Goal: Task Accomplishment & Management: Manage account settings

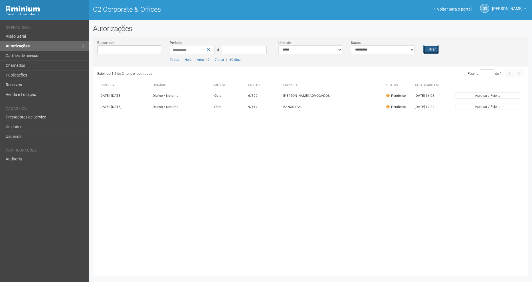
click at [435, 49] on button "Filtrar" at bounding box center [430, 49] width 15 height 9
click at [429, 51] on button "Filtrar" at bounding box center [430, 49] width 15 height 9
click at [427, 48] on button "Filtrar" at bounding box center [430, 49] width 15 height 9
click at [427, 50] on button "Filtrar" at bounding box center [430, 49] width 15 height 9
click at [428, 50] on button "Filtrar" at bounding box center [430, 49] width 15 height 9
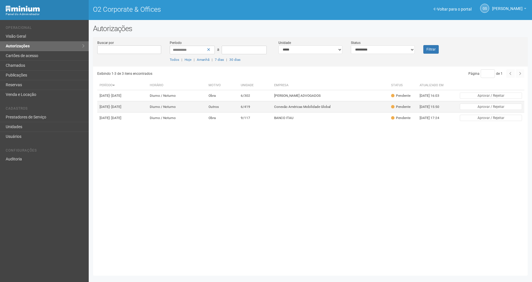
click at [294, 112] on td "Conexão Américas Mobilidade Global" at bounding box center [330, 106] width 117 height 11
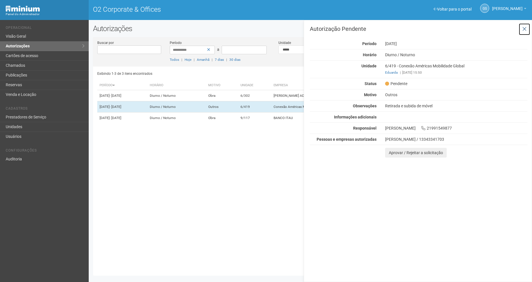
click at [523, 30] on icon at bounding box center [524, 29] width 4 height 6
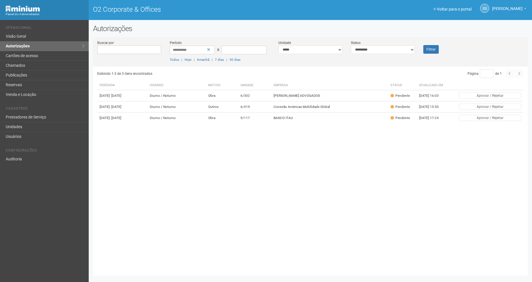
click at [427, 54] on div "**********" at bounding box center [310, 53] width 435 height 27
click at [427, 51] on button "Filtrar" at bounding box center [430, 49] width 15 height 9
click at [259, 110] on td "6/419" at bounding box center [255, 106] width 33 height 11
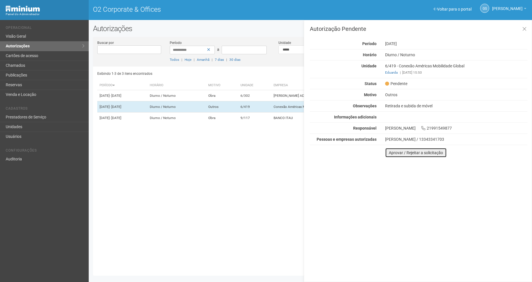
click at [408, 151] on button "Aprovar / Rejeitar a solicitação" at bounding box center [416, 153] width 62 height 10
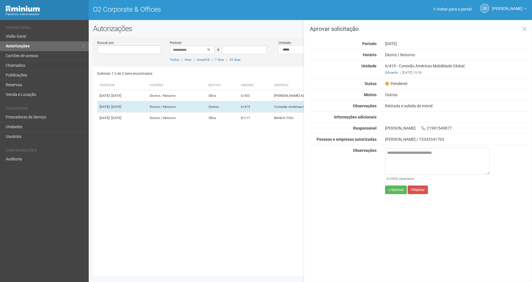
drag, startPoint x: 316, startPoint y: 282, endPoint x: 296, endPoint y: 135, distance: 147.8
click at [296, 135] on div "Exibindo 1-3 de 3 itens encontrados Página * de 1 Período Horário Motivo Unidad…" at bounding box center [312, 168] width 431 height 205
click at [417, 162] on textarea at bounding box center [437, 161] width 105 height 27
paste textarea "**********"
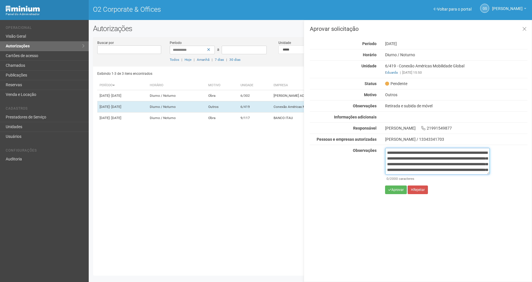
scroll to position [38, 0]
type textarea "**********"
click at [391, 190] on icon "submit" at bounding box center [389, 189] width 3 height 3
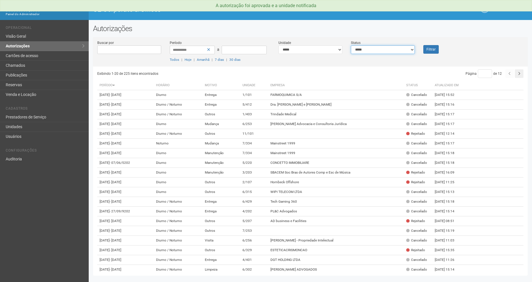
drag, startPoint x: 388, startPoint y: 50, endPoint x: 385, endPoint y: 54, distance: 5.1
click at [388, 50] on select "**********" at bounding box center [383, 49] width 64 height 9
select select "*"
click at [351, 45] on select "**********" at bounding box center [383, 49] width 64 height 9
click at [431, 51] on button "Filtrar" at bounding box center [430, 49] width 15 height 9
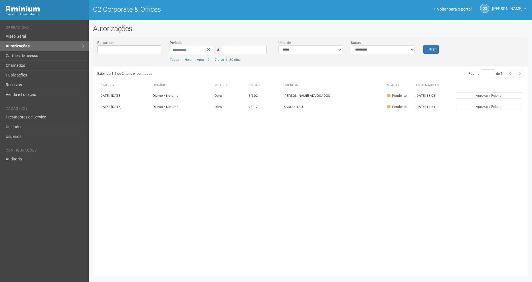
click at [232, 214] on div "Exibindo 1-2 de 2 itens encontrados Página * de 1 Período [GEOGRAPHIC_DATA] Mot…" at bounding box center [312, 168] width 431 height 205
click at [440, 48] on div "Filtrar" at bounding box center [437, 47] width 36 height 14
click at [433, 51] on button "Filtrar" at bounding box center [430, 49] width 15 height 9
click at [433, 49] on button "Filtrar" at bounding box center [430, 49] width 15 height 9
click at [436, 49] on button "Filtrar" at bounding box center [430, 49] width 15 height 9
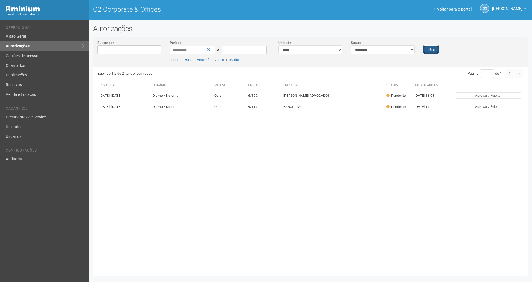
click at [431, 47] on button "Filtrar" at bounding box center [430, 49] width 15 height 9
click at [32, 68] on link "Chamados" at bounding box center [44, 66] width 89 height 10
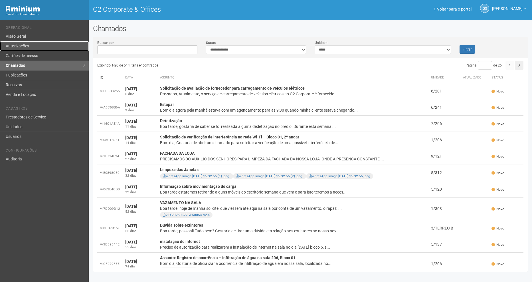
click at [27, 46] on link "Autorizações" at bounding box center [44, 46] width 89 height 10
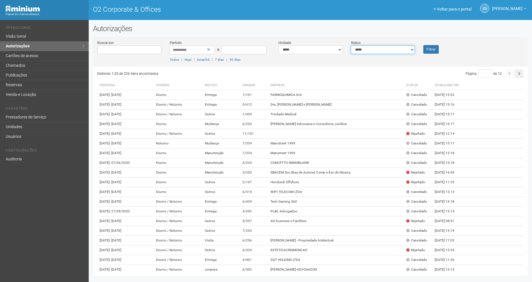
drag, startPoint x: 379, startPoint y: 46, endPoint x: 378, endPoint y: 49, distance: 3.2
click at [379, 46] on select "**********" at bounding box center [383, 49] width 64 height 9
select select "*"
click at [351, 45] on select "**********" at bounding box center [383, 49] width 64 height 9
click at [430, 49] on button "Filtrar" at bounding box center [430, 49] width 15 height 9
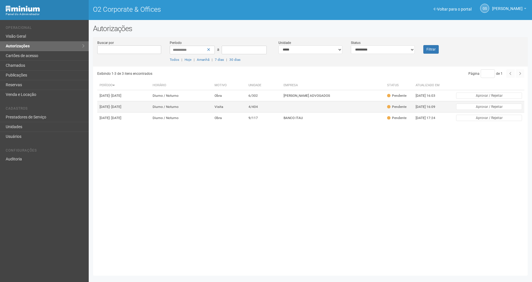
click at [259, 112] on td "4/404" at bounding box center [263, 106] width 35 height 11
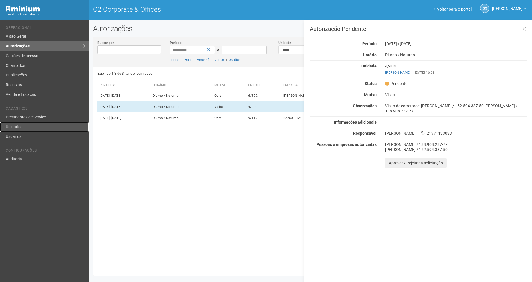
click at [15, 130] on link "Unidades" at bounding box center [44, 127] width 89 height 10
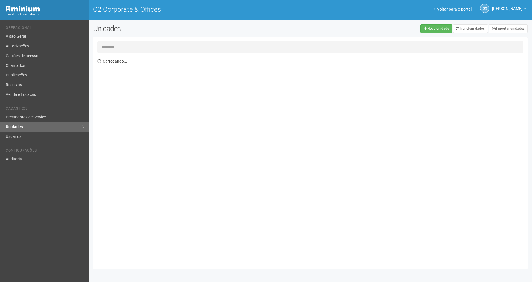
click at [125, 50] on input "text" at bounding box center [310, 46] width 426 height 11
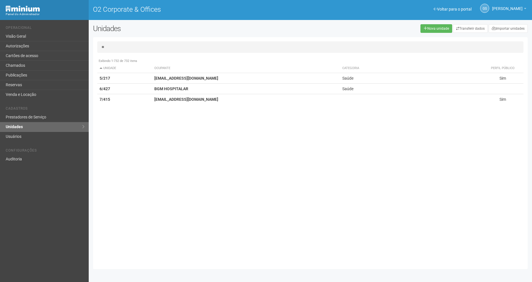
type input "*"
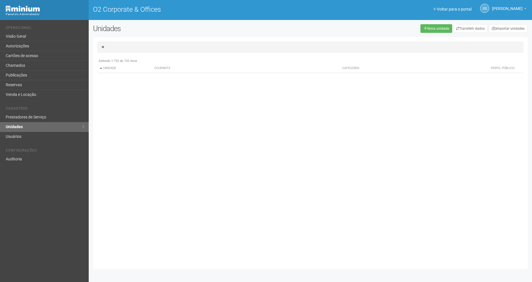
type input "*"
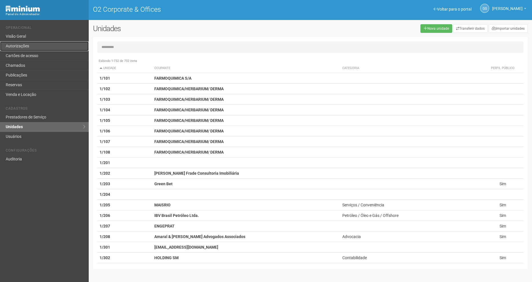
click at [22, 47] on link "Autorizações" at bounding box center [44, 46] width 89 height 10
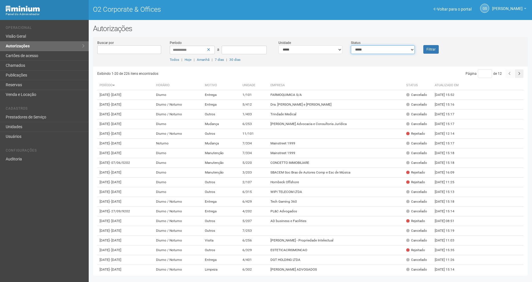
click at [371, 51] on select "**********" at bounding box center [383, 49] width 64 height 9
select select "*"
click at [351, 45] on select "**********" at bounding box center [383, 49] width 64 height 9
click at [431, 51] on button "Filtrar" at bounding box center [430, 49] width 15 height 9
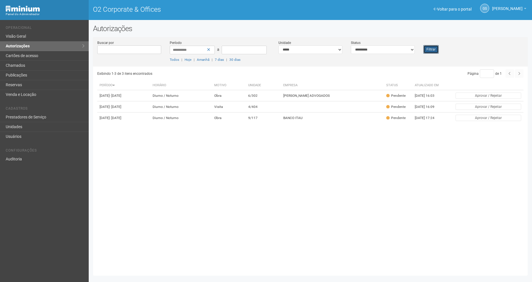
click at [435, 49] on button "Filtrar" at bounding box center [430, 49] width 15 height 9
click at [439, 46] on div "Filtrar" at bounding box center [437, 47] width 36 height 14
click at [432, 49] on button "Filtrar" at bounding box center [430, 49] width 15 height 9
drag, startPoint x: 433, startPoint y: 50, endPoint x: 454, endPoint y: 132, distance: 84.4
click at [433, 50] on button "Filtrar" at bounding box center [430, 49] width 15 height 9
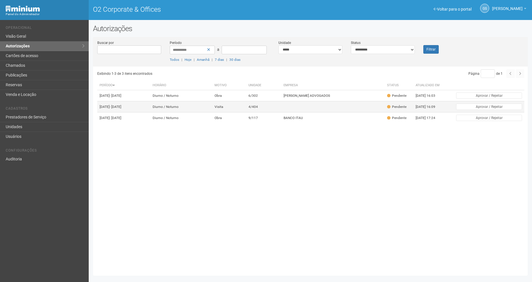
click at [258, 111] on td "4/404" at bounding box center [263, 106] width 35 height 11
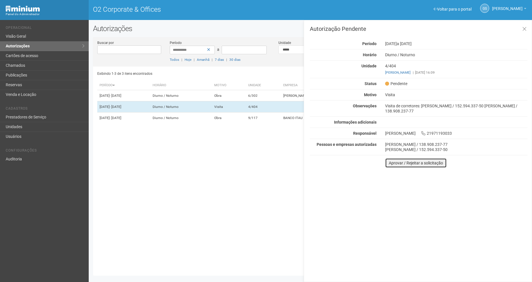
click at [420, 162] on button "Aprovar / Rejeitar a solicitação" at bounding box center [416, 163] width 62 height 10
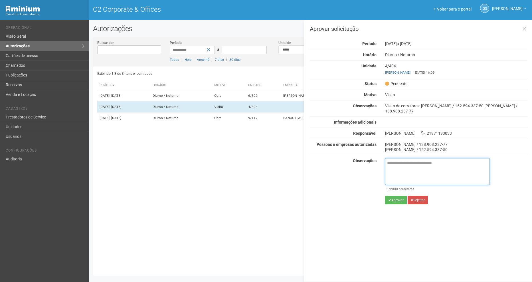
click at [399, 178] on textarea at bounding box center [437, 171] width 105 height 27
paste textarea "**********"
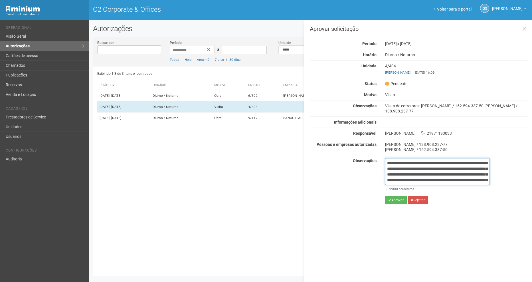
scroll to position [38, 0]
type textarea "**********"
click at [399, 199] on button "Aprovar" at bounding box center [396, 200] width 22 height 9
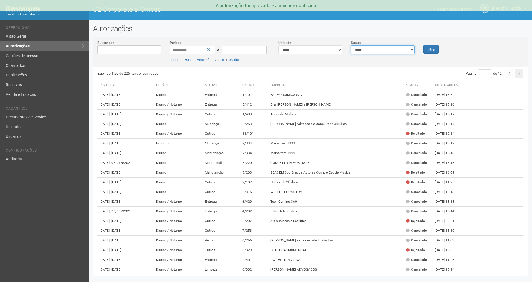
click at [375, 49] on select "**********" at bounding box center [383, 49] width 64 height 9
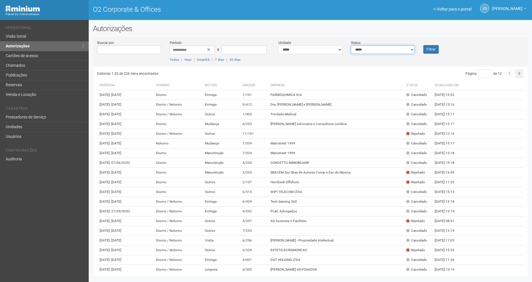
select select "*"
click at [351, 45] on select "**********" at bounding box center [383, 49] width 64 height 9
click at [441, 46] on div "Filtrar" at bounding box center [437, 47] width 36 height 14
drag, startPoint x: 433, startPoint y: 48, endPoint x: 426, endPoint y: 46, distance: 6.7
click at [432, 48] on button "Filtrar" at bounding box center [430, 49] width 15 height 9
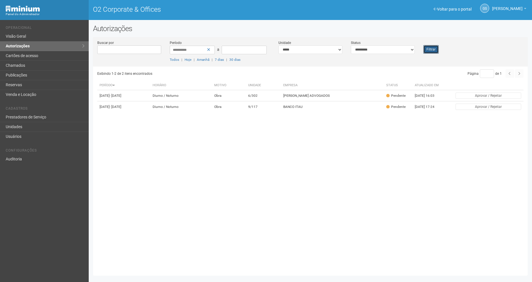
click at [426, 50] on button "Filtrar" at bounding box center [430, 49] width 15 height 9
click at [54, 64] on link "Chamados" at bounding box center [44, 66] width 89 height 10
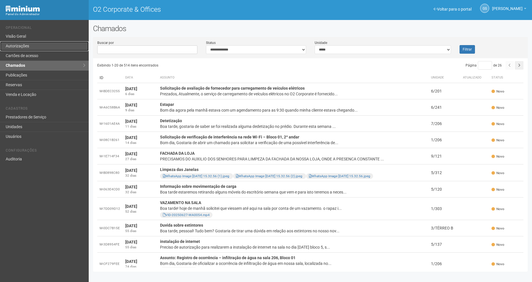
click at [24, 46] on link "Autorizações" at bounding box center [44, 46] width 89 height 10
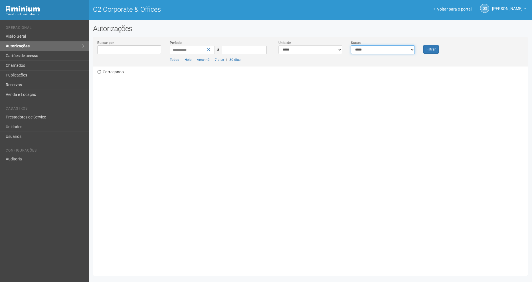
click at [364, 49] on select "**********" at bounding box center [383, 49] width 64 height 9
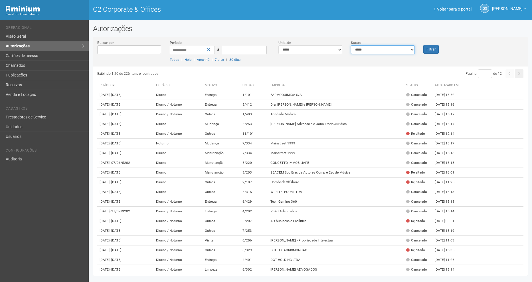
select select "*"
click at [351, 45] on select "**********" at bounding box center [383, 49] width 64 height 9
click at [435, 52] on button "Filtrar" at bounding box center [430, 49] width 15 height 9
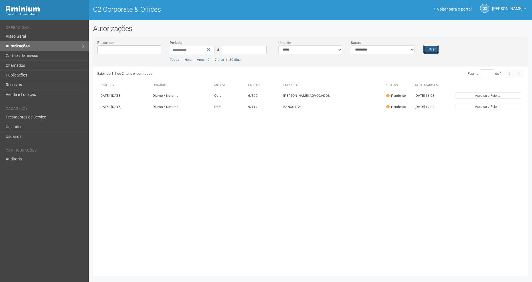
click at [432, 51] on button "Filtrar" at bounding box center [430, 49] width 15 height 9
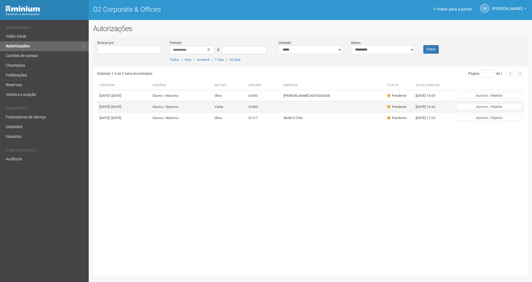
click at [281, 112] on td "4/404" at bounding box center [263, 106] width 35 height 11
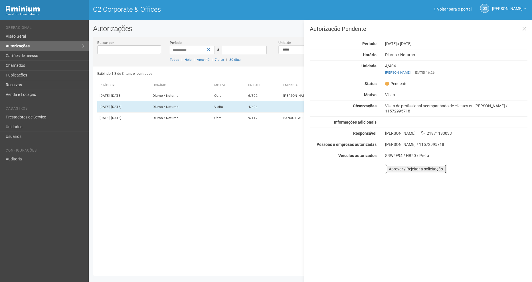
click at [423, 168] on button "Aprovar / Rejeitar a solicitação" at bounding box center [416, 169] width 62 height 10
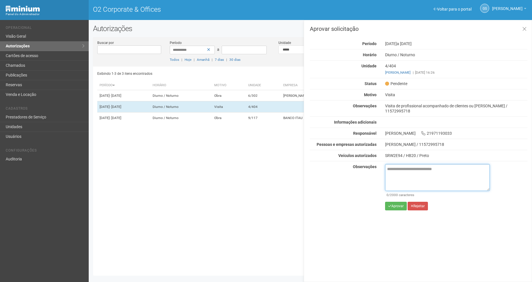
click at [413, 174] on textarea at bounding box center [437, 177] width 105 height 27
paste textarea "**********"
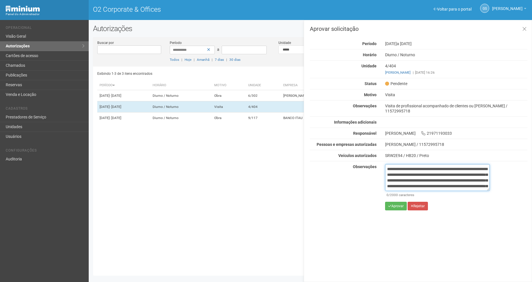
scroll to position [38, 0]
type textarea "**********"
click at [393, 205] on button "Aprovar" at bounding box center [396, 206] width 22 height 9
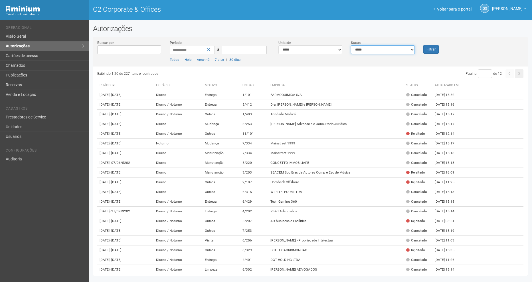
click at [404, 49] on select "**********" at bounding box center [383, 49] width 64 height 9
select select "*"
click at [351, 45] on select "**********" at bounding box center [383, 49] width 64 height 9
click at [426, 51] on button "Filtrar" at bounding box center [430, 49] width 15 height 9
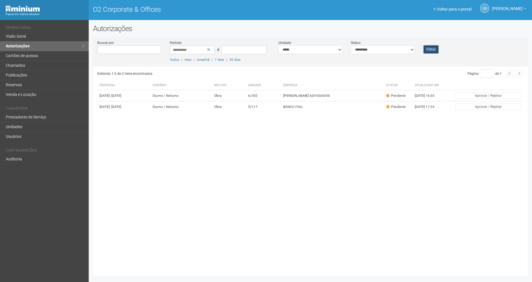
click at [430, 49] on button "Filtrar" at bounding box center [430, 49] width 15 height 9
click at [29, 64] on link "Chamados" at bounding box center [44, 66] width 89 height 10
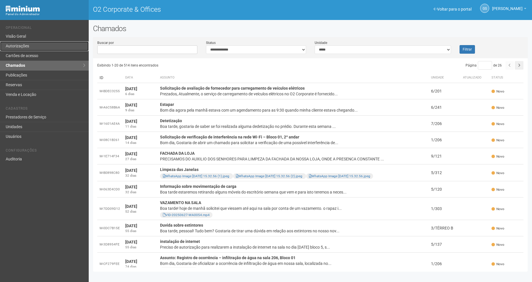
click at [29, 47] on link "Autorizações" at bounding box center [44, 46] width 89 height 10
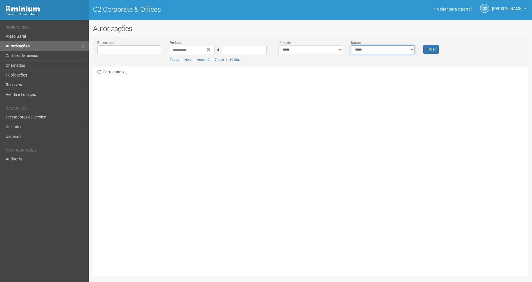
click at [390, 48] on select "**********" at bounding box center [383, 49] width 64 height 9
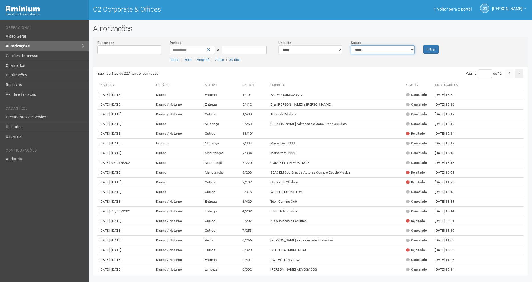
select select "*"
click at [351, 45] on select "**********" at bounding box center [383, 49] width 64 height 9
click at [434, 51] on button "Filtrar" at bounding box center [430, 49] width 15 height 9
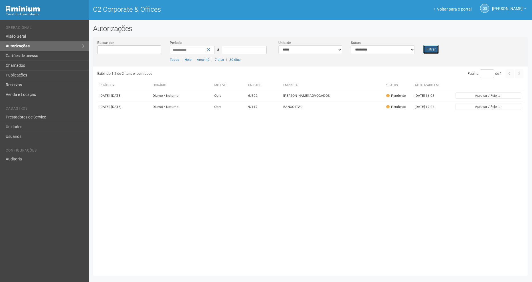
click at [431, 49] on button "Filtrar" at bounding box center [430, 49] width 15 height 9
click at [434, 52] on button "Filtrar" at bounding box center [430, 49] width 15 height 9
click at [423, 52] on div "Filtrar" at bounding box center [437, 47] width 36 height 14
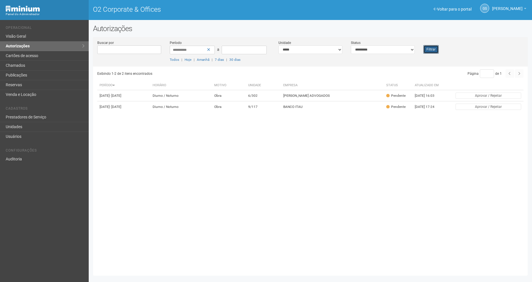
click at [433, 49] on button "Filtrar" at bounding box center [430, 49] width 15 height 9
click at [435, 181] on div "Exibindo 1-2 de 2 itens encontrados Página * de 1 Período Horário Motivo Unidad…" at bounding box center [312, 168] width 431 height 205
click at [433, 49] on button "Filtrar" at bounding box center [430, 49] width 15 height 9
click at [38, 128] on link "Unidades" at bounding box center [44, 127] width 89 height 10
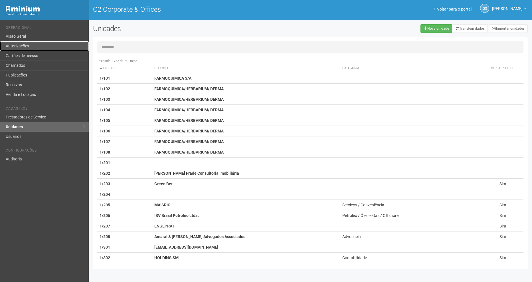
click at [31, 48] on link "Autorizações" at bounding box center [44, 46] width 89 height 10
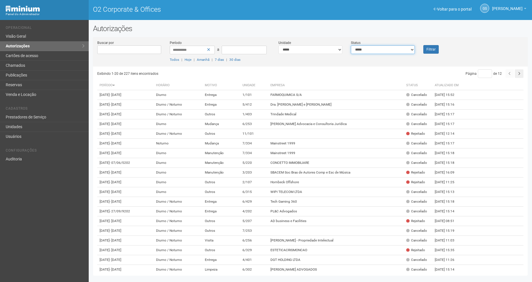
click at [383, 51] on select "**********" at bounding box center [383, 49] width 64 height 9
select select "*"
click at [351, 45] on select "**********" at bounding box center [383, 49] width 64 height 9
click at [432, 47] on button "Filtrar" at bounding box center [430, 49] width 15 height 9
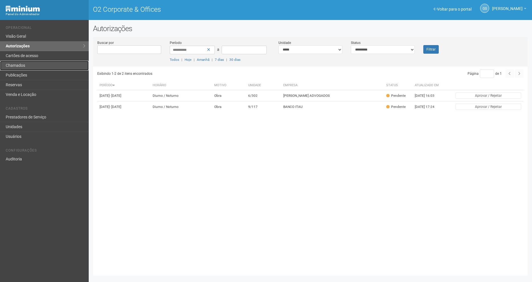
click at [39, 65] on link "Chamados" at bounding box center [44, 66] width 89 height 10
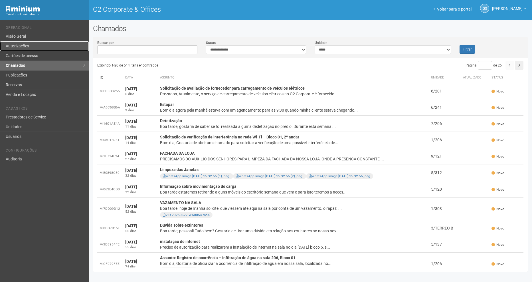
click at [36, 47] on link "Autorizações" at bounding box center [44, 46] width 89 height 10
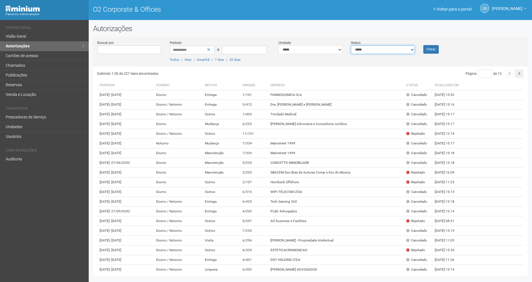
click at [375, 52] on select "**********" at bounding box center [383, 49] width 64 height 9
select select "*"
click at [351, 45] on select "**********" at bounding box center [383, 49] width 64 height 9
click at [426, 50] on button "Filtrar" at bounding box center [430, 49] width 15 height 9
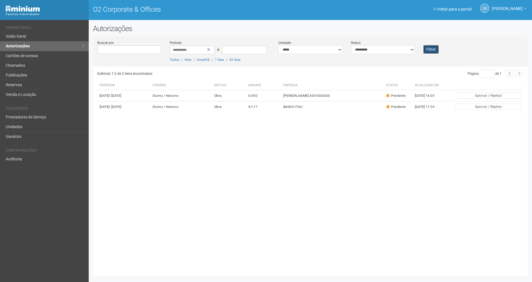
click at [435, 46] on button "Filtrar" at bounding box center [430, 49] width 15 height 9
click at [21, 65] on link "Chamados" at bounding box center [44, 66] width 89 height 10
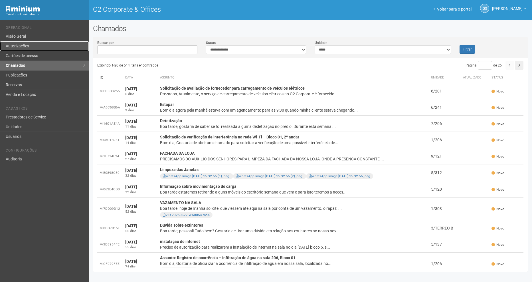
click at [58, 47] on link "Autorizações" at bounding box center [44, 46] width 89 height 10
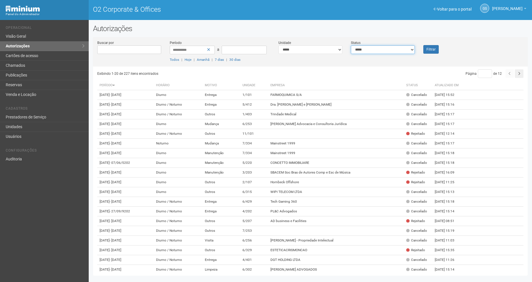
click at [387, 50] on select "**********" at bounding box center [383, 49] width 64 height 9
select select "*"
click at [351, 45] on select "**********" at bounding box center [383, 49] width 64 height 9
click at [424, 52] on button "Filtrar" at bounding box center [430, 49] width 15 height 9
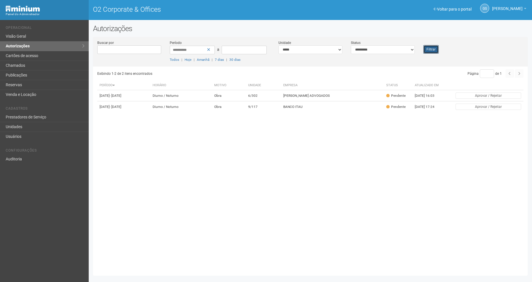
click at [434, 49] on button "Filtrar" at bounding box center [430, 49] width 15 height 9
click at [430, 48] on button "Filtrar" at bounding box center [430, 49] width 15 height 9
click at [425, 51] on button "Filtrar" at bounding box center [430, 49] width 15 height 9
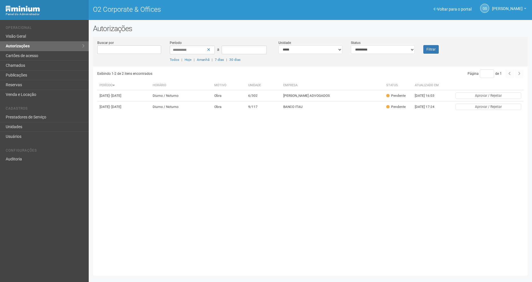
click at [473, 49] on div "**********" at bounding box center [310, 53] width 435 height 27
click at [426, 46] on button "Filtrar" at bounding box center [430, 49] width 15 height 9
click at [434, 51] on button "Filtrar" at bounding box center [430, 49] width 15 height 9
click at [443, 48] on div "Filtrar" at bounding box center [437, 47] width 36 height 14
click at [431, 50] on button "Filtrar" at bounding box center [430, 49] width 15 height 9
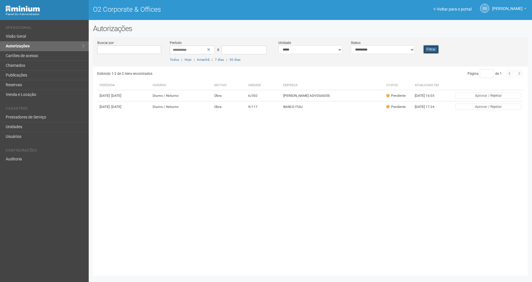
click at [429, 47] on button "Filtrar" at bounding box center [430, 49] width 15 height 9
click at [433, 45] on button "Filtrar" at bounding box center [430, 49] width 15 height 9
click at [426, 46] on button "Filtrar" at bounding box center [430, 49] width 15 height 9
click at [430, 51] on button "Filtrar" at bounding box center [430, 49] width 15 height 9
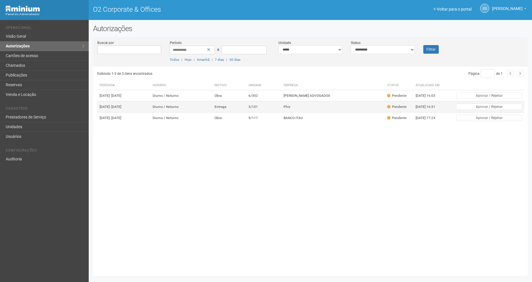
click at [262, 111] on td "3/101" at bounding box center [263, 106] width 35 height 11
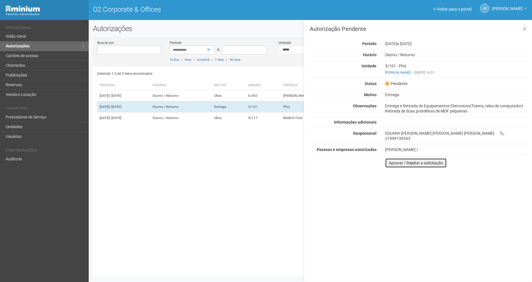
click at [411, 160] on button "Aprovar / Rejeitar a solicitação" at bounding box center [416, 163] width 62 height 10
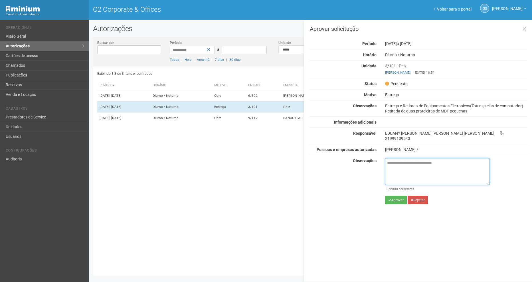
click at [410, 159] on textarea at bounding box center [437, 171] width 105 height 27
click at [441, 164] on textarea at bounding box center [437, 171] width 105 height 27
click at [408, 160] on textarea at bounding box center [437, 171] width 105 height 27
paste textarea "**********"
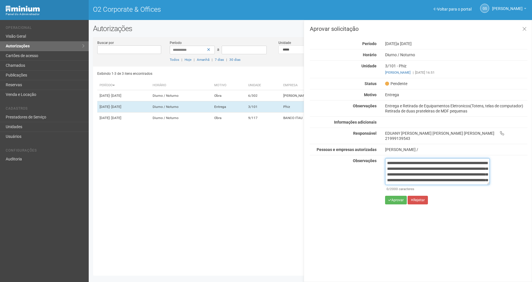
scroll to position [38, 0]
type textarea "**********"
click at [400, 196] on button "Aprovar" at bounding box center [396, 200] width 22 height 9
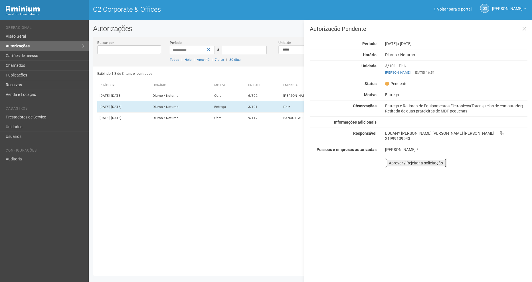
click at [414, 158] on button "Aprovar / Rejeitar a solicitação" at bounding box center [416, 163] width 62 height 10
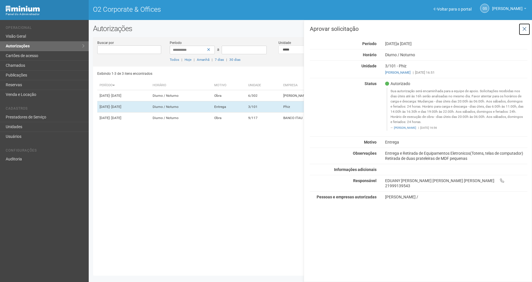
click at [527, 28] on link at bounding box center [525, 29] width 12 height 12
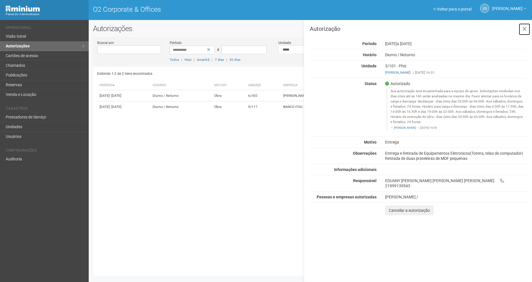
click at [525, 28] on icon at bounding box center [524, 29] width 4 height 6
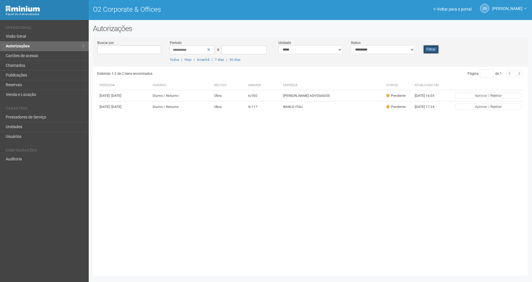
click at [433, 49] on button "Filtrar" at bounding box center [430, 49] width 15 height 9
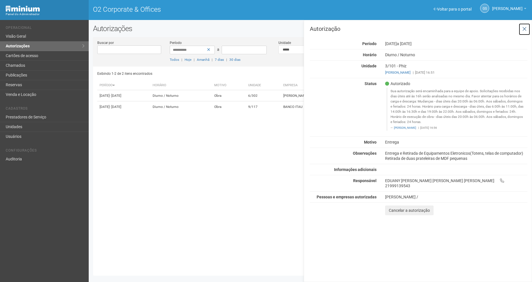
click at [522, 30] on button at bounding box center [525, 29] width 12 height 12
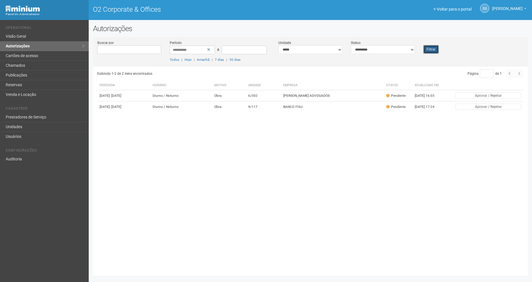
click at [436, 52] on button "Filtrar" at bounding box center [430, 49] width 15 height 9
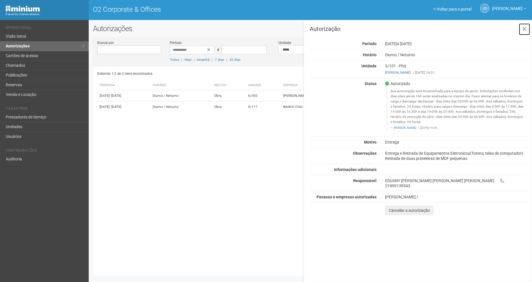
click at [522, 30] on button at bounding box center [525, 29] width 12 height 12
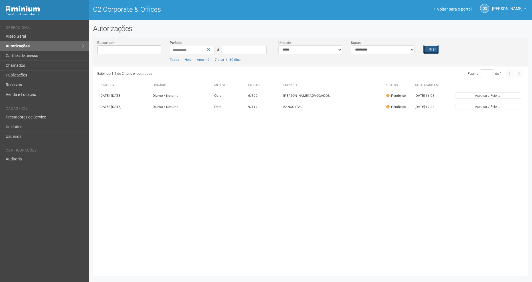
click at [433, 50] on button "Filtrar" at bounding box center [430, 49] width 15 height 9
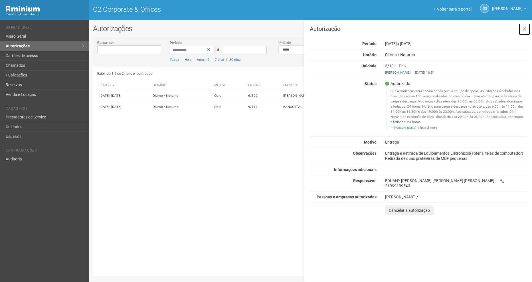
click at [527, 30] on button at bounding box center [525, 29] width 12 height 12
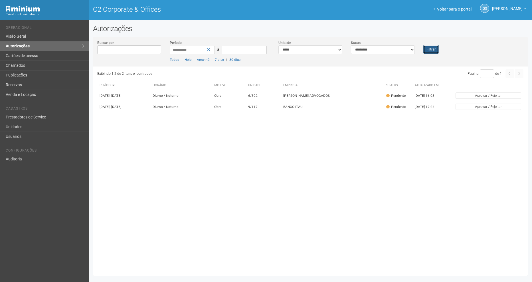
click at [437, 50] on button "Filtrar" at bounding box center [430, 49] width 15 height 9
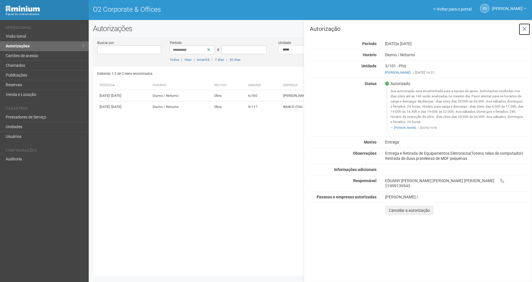
click at [522, 28] on button at bounding box center [525, 29] width 12 height 12
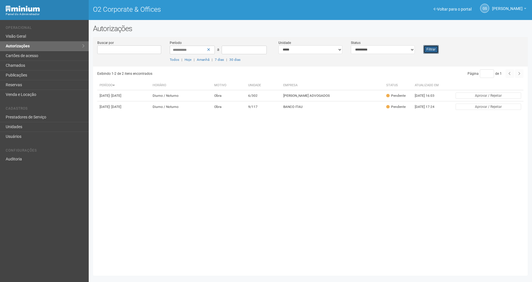
click at [434, 53] on button "Filtrar" at bounding box center [430, 49] width 15 height 9
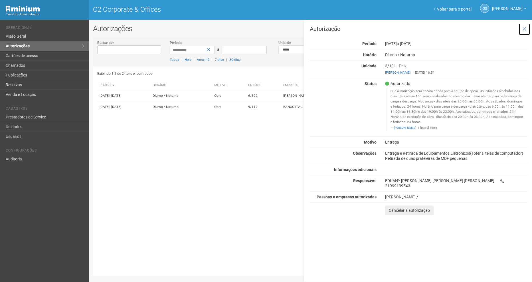
click at [528, 29] on button at bounding box center [525, 29] width 12 height 12
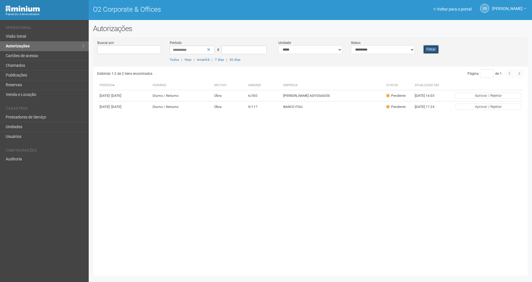
click at [433, 52] on button "Filtrar" at bounding box center [430, 49] width 15 height 9
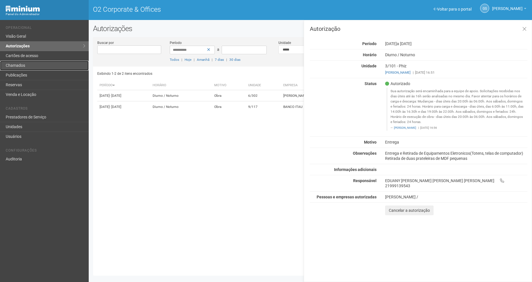
click at [37, 68] on link "Chamados" at bounding box center [44, 66] width 89 height 10
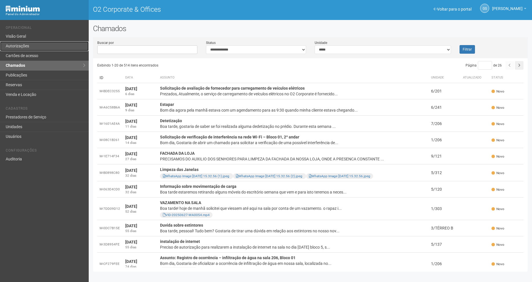
click at [27, 48] on link "Autorizações" at bounding box center [44, 46] width 89 height 10
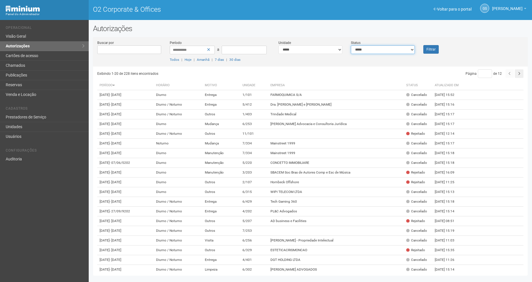
click at [358, 47] on select "**********" at bounding box center [383, 49] width 64 height 9
select select "*"
click at [351, 45] on select "**********" at bounding box center [383, 49] width 64 height 9
drag, startPoint x: 430, startPoint y: 46, endPoint x: 425, endPoint y: 54, distance: 9.5
click at [430, 46] on button "Filtrar" at bounding box center [430, 49] width 15 height 9
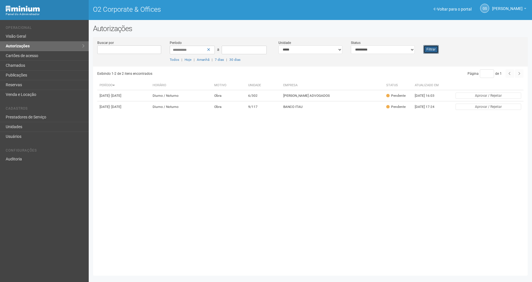
click at [435, 49] on button "Filtrar" at bounding box center [430, 49] width 15 height 9
click at [433, 48] on button "Filtrar" at bounding box center [430, 49] width 15 height 9
click at [429, 47] on button "Filtrar" at bounding box center [430, 49] width 15 height 9
click at [431, 51] on button "Filtrar" at bounding box center [430, 49] width 15 height 9
click at [428, 52] on button "Filtrar" at bounding box center [430, 49] width 15 height 9
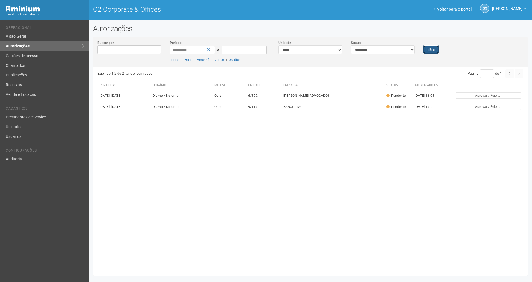
click at [428, 49] on button "Filtrar" at bounding box center [430, 49] width 15 height 9
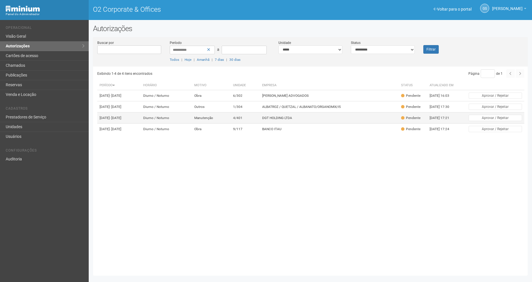
click at [247, 124] on td "4/401" at bounding box center [245, 117] width 29 height 11
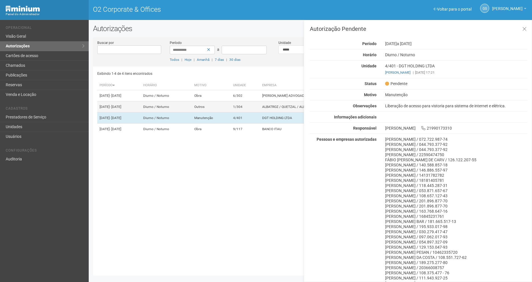
click at [220, 112] on td "Outros" at bounding box center [211, 106] width 39 height 11
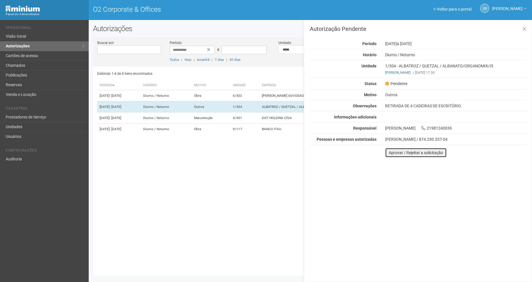
click at [409, 152] on button "Aprovar / Rejeitar a solicitação" at bounding box center [416, 153] width 62 height 10
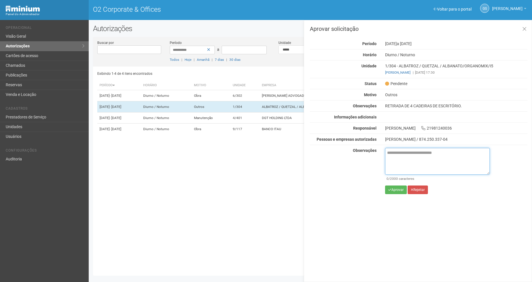
paste textarea "**********"
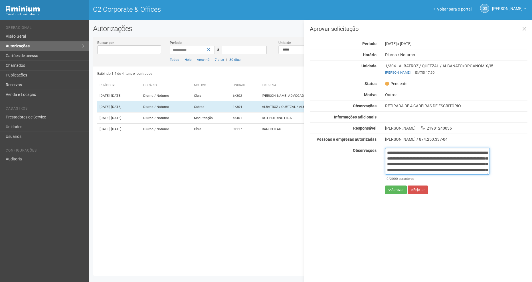
scroll to position [38, 0]
type textarea "**********"
click at [401, 193] on button "Aprovar" at bounding box center [396, 189] width 22 height 9
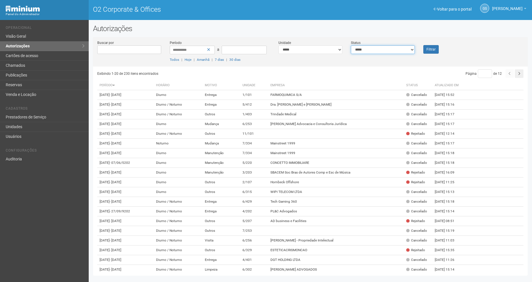
click at [381, 49] on select "**********" at bounding box center [383, 49] width 64 height 9
select select "*"
click at [351, 45] on select "**********" at bounding box center [383, 49] width 64 height 9
click at [437, 45] on div "Filtrar" at bounding box center [437, 47] width 36 height 14
click at [435, 46] on button "Filtrar" at bounding box center [430, 49] width 15 height 9
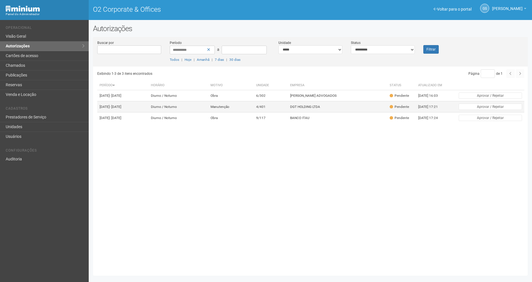
click at [252, 112] on td "Manutenção" at bounding box center [231, 106] width 46 height 11
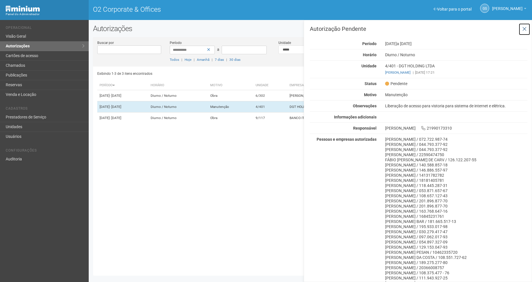
click at [524, 26] on icon at bounding box center [524, 29] width 4 height 6
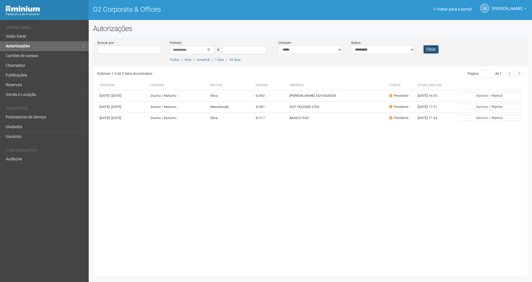
click at [428, 48] on button "Filtrar" at bounding box center [430, 49] width 15 height 9
click at [420, 50] on div "Filtrar" at bounding box center [437, 47] width 36 height 14
click at [423, 49] on div "Filtrar" at bounding box center [437, 47] width 36 height 14
click at [426, 49] on button "Filtrar" at bounding box center [430, 49] width 15 height 9
click at [306, 109] on td "DGT HOLDING LTDA" at bounding box center [338, 106] width 100 height 11
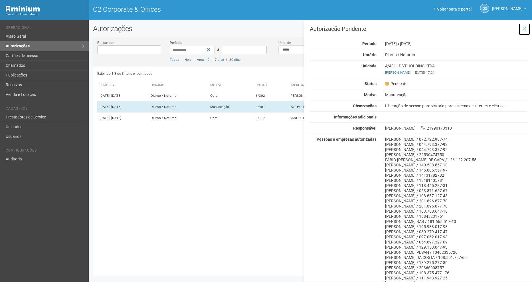
click at [524, 29] on icon at bounding box center [524, 29] width 4 height 6
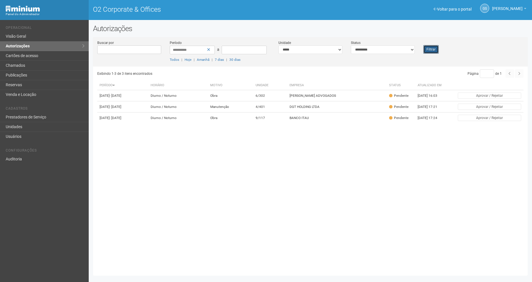
click at [435, 47] on button "Filtrar" at bounding box center [430, 49] width 15 height 9
click at [429, 44] on div "Filtrar" at bounding box center [437, 47] width 36 height 14
click at [275, 112] on td "4/401" at bounding box center [271, 106] width 34 height 11
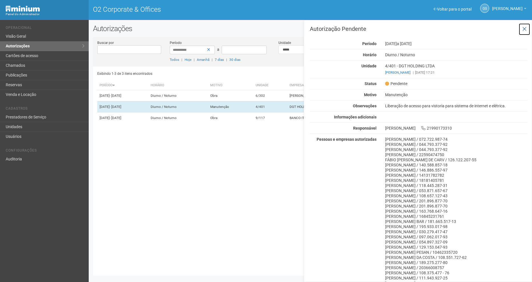
click at [523, 29] on icon at bounding box center [524, 29] width 4 height 6
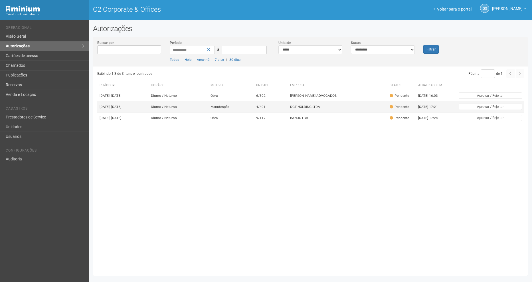
click at [247, 107] on td "Manutenção" at bounding box center [231, 106] width 46 height 11
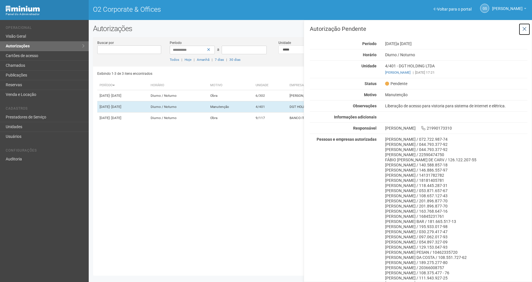
click at [523, 27] on icon at bounding box center [524, 29] width 4 height 6
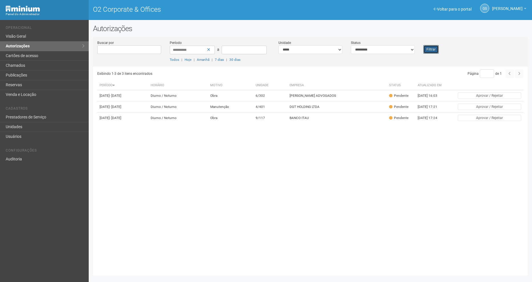
click at [435, 49] on button "Filtrar" at bounding box center [430, 49] width 15 height 9
click at [432, 53] on button "Filtrar" at bounding box center [430, 49] width 15 height 9
